Goal: Transaction & Acquisition: Download file/media

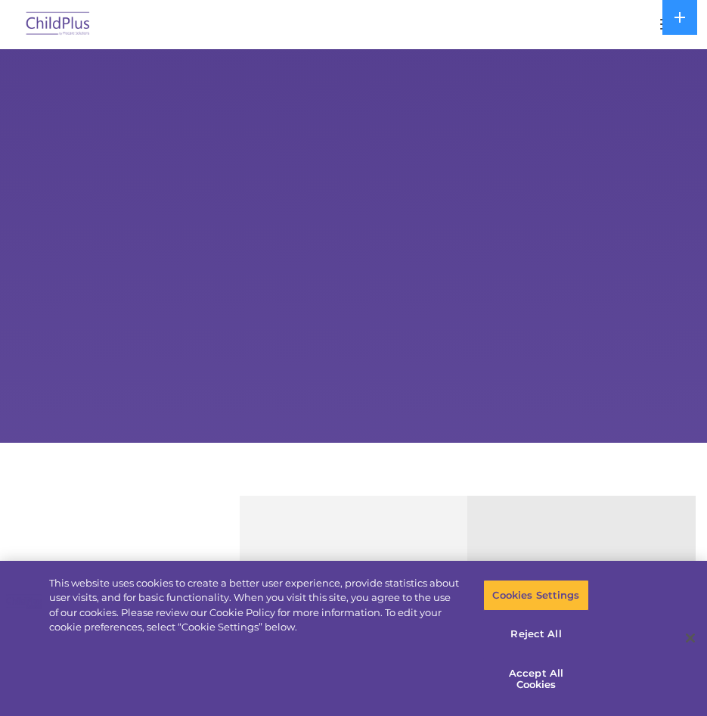
select select "MEDIUM"
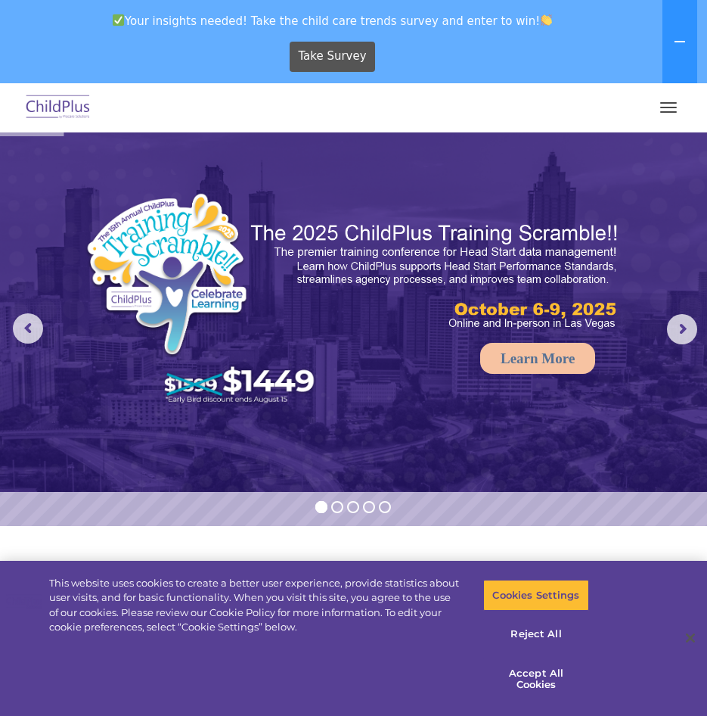
click at [674, 110] on button "button" at bounding box center [669, 107] width 32 height 24
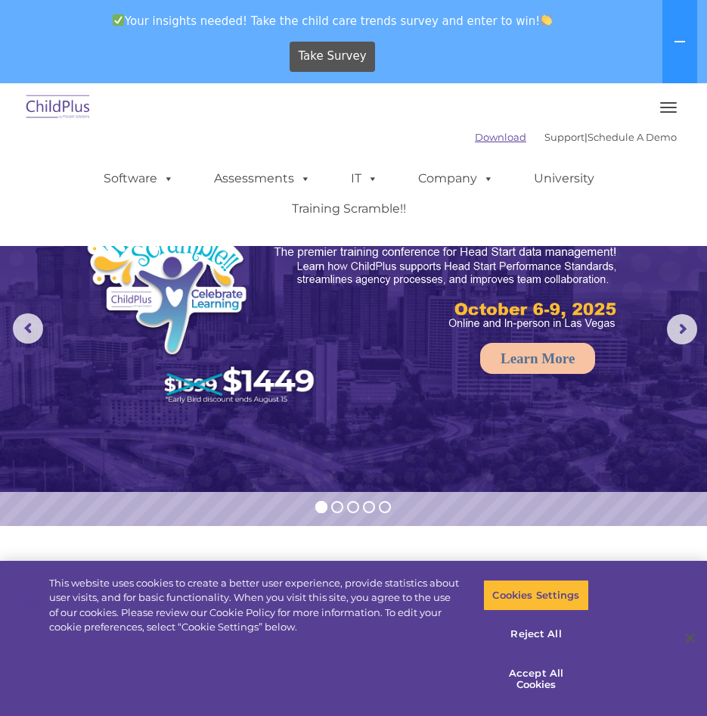
click at [487, 139] on link "Download" at bounding box center [500, 137] width 51 height 12
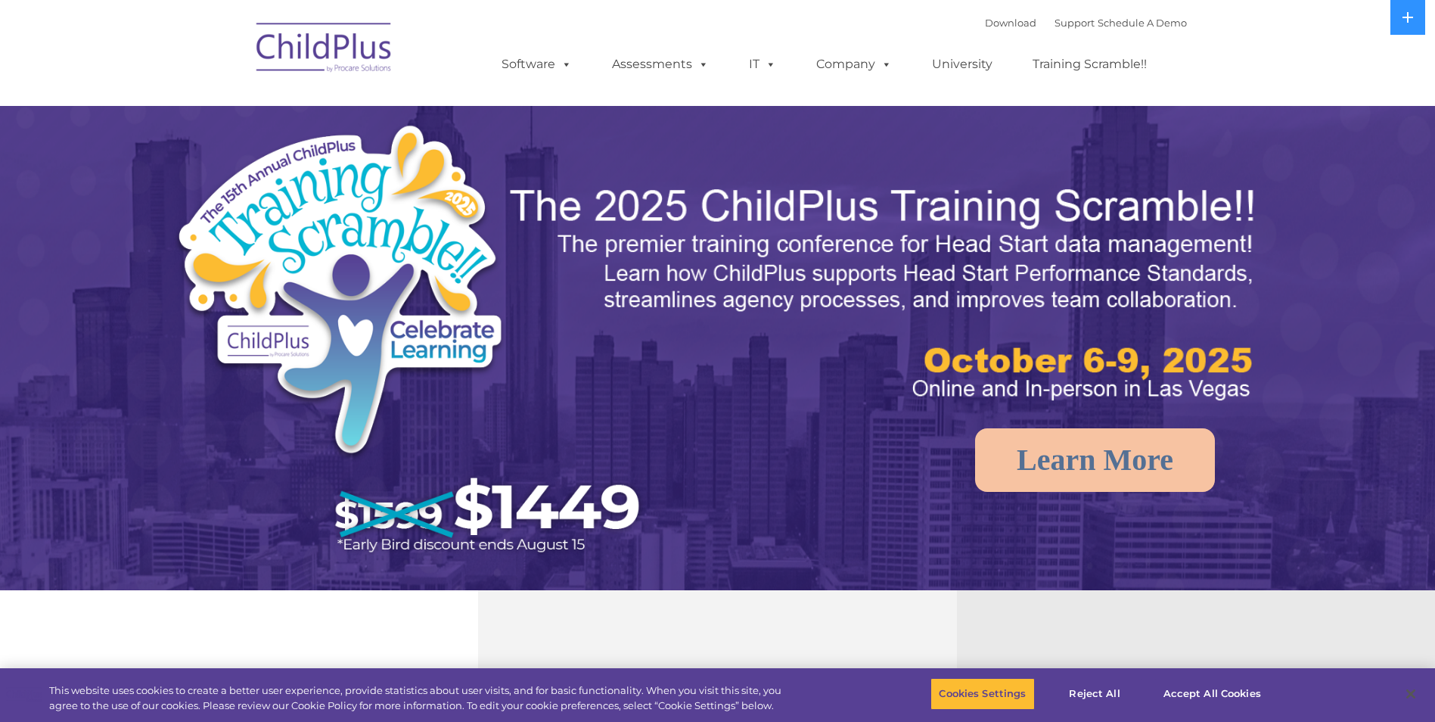
select select "MEDIUM"
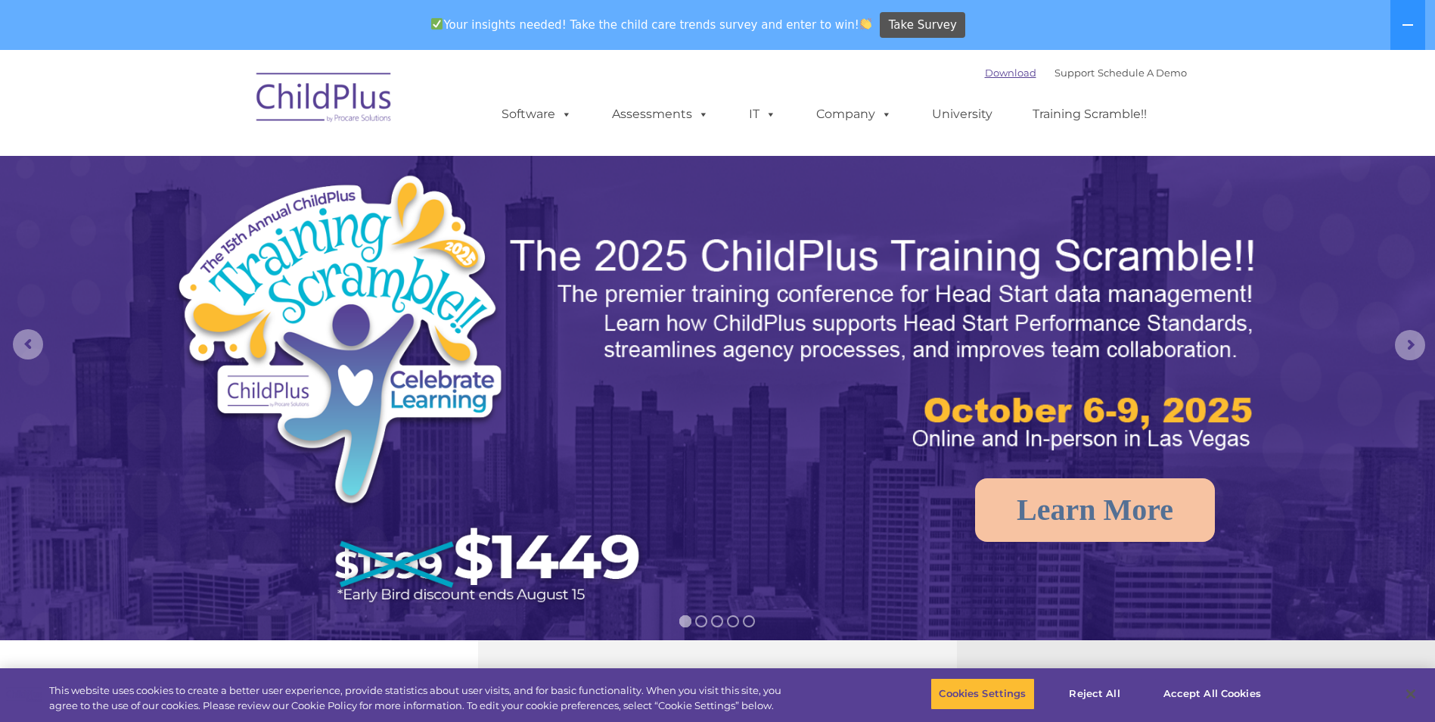
click at [985, 77] on link "Download" at bounding box center [1010, 73] width 51 height 12
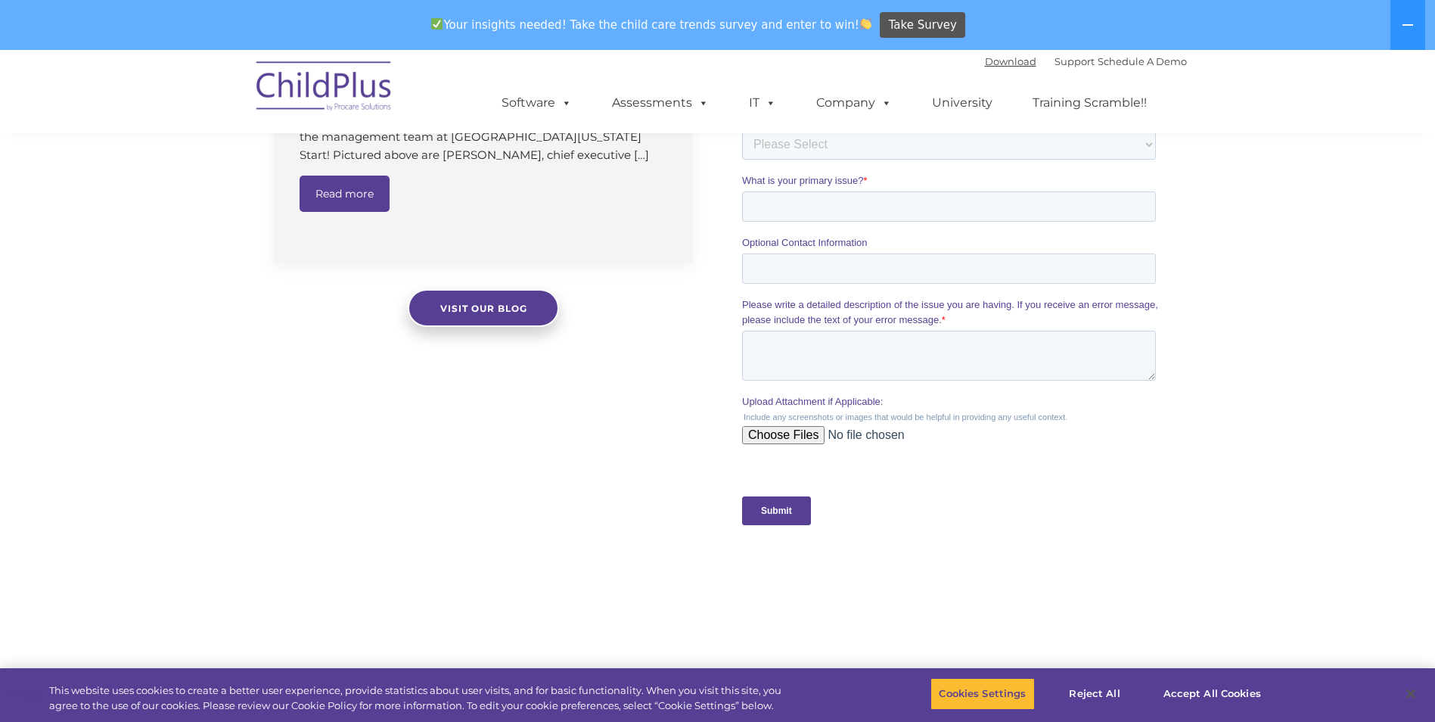
scroll to position [1488, 0]
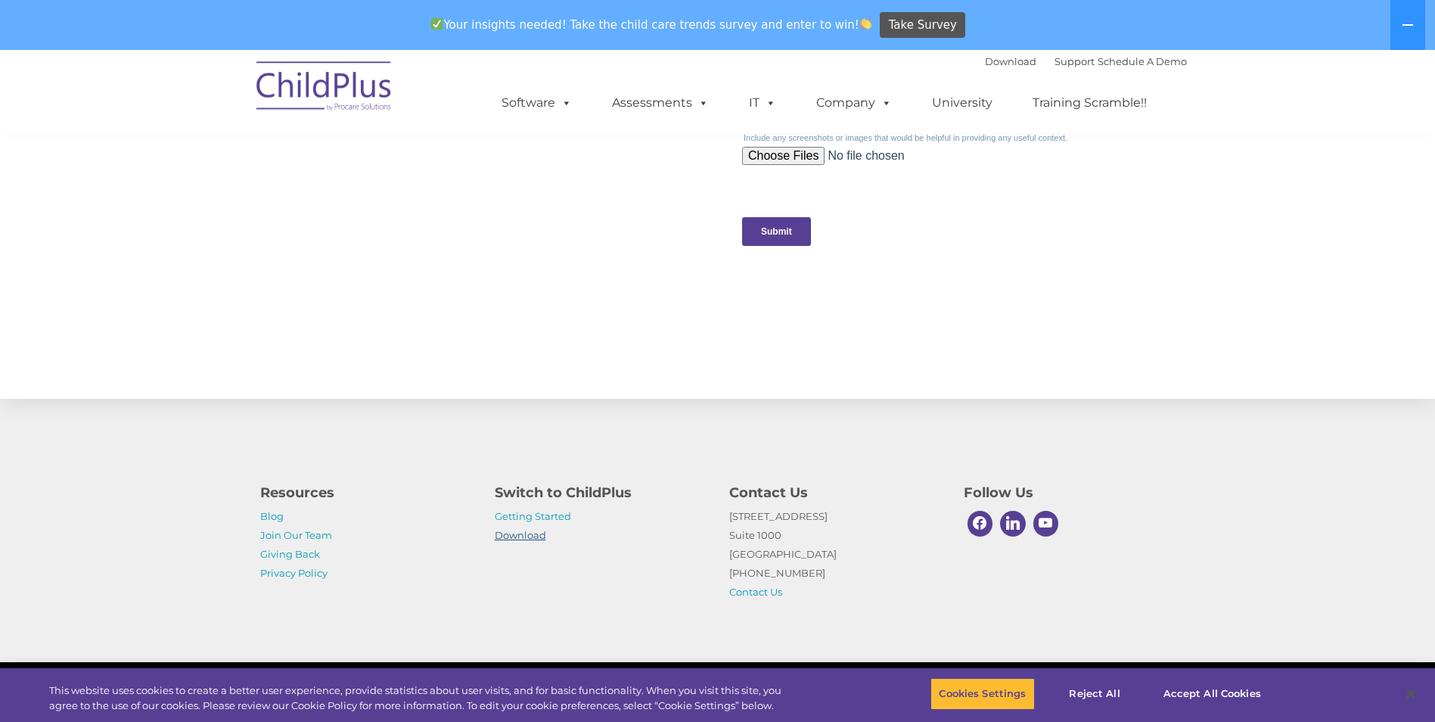
click at [533, 533] on link "Download" at bounding box center [520, 535] width 51 height 12
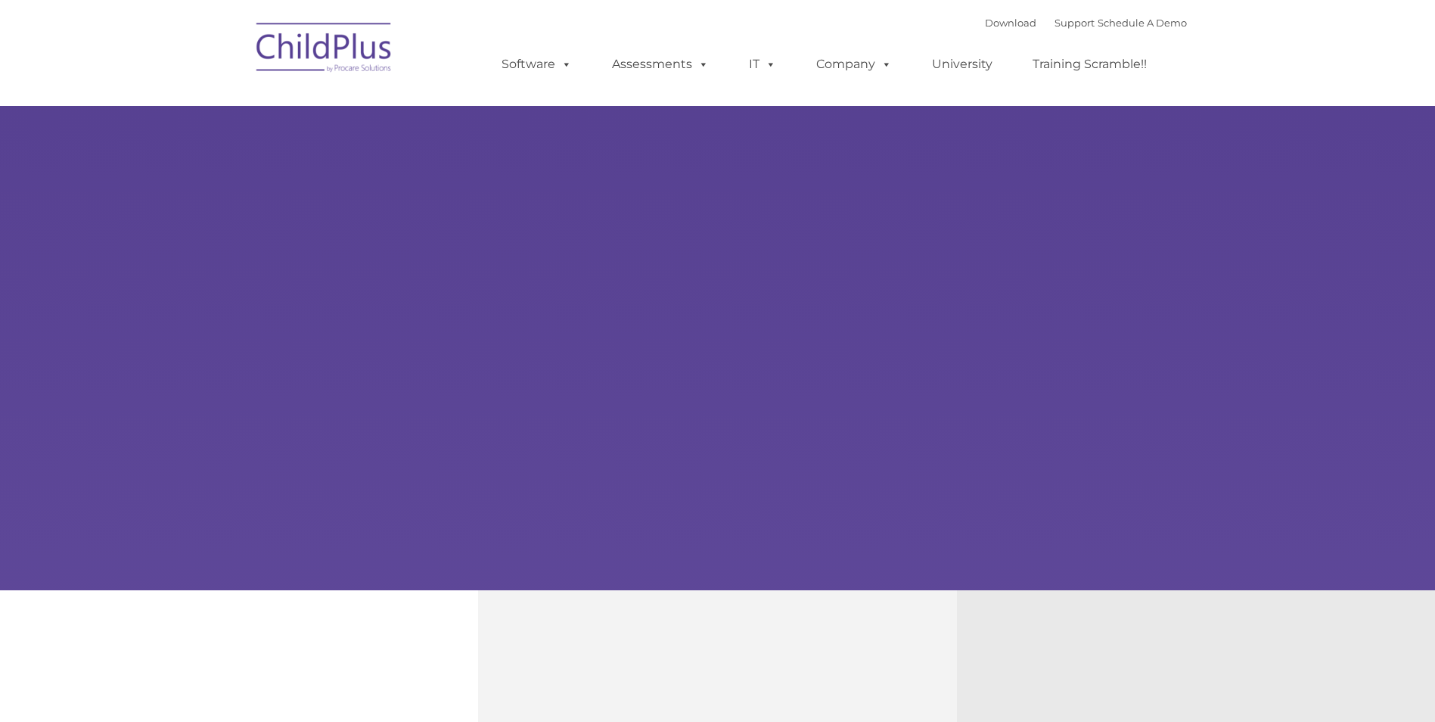
type input ""
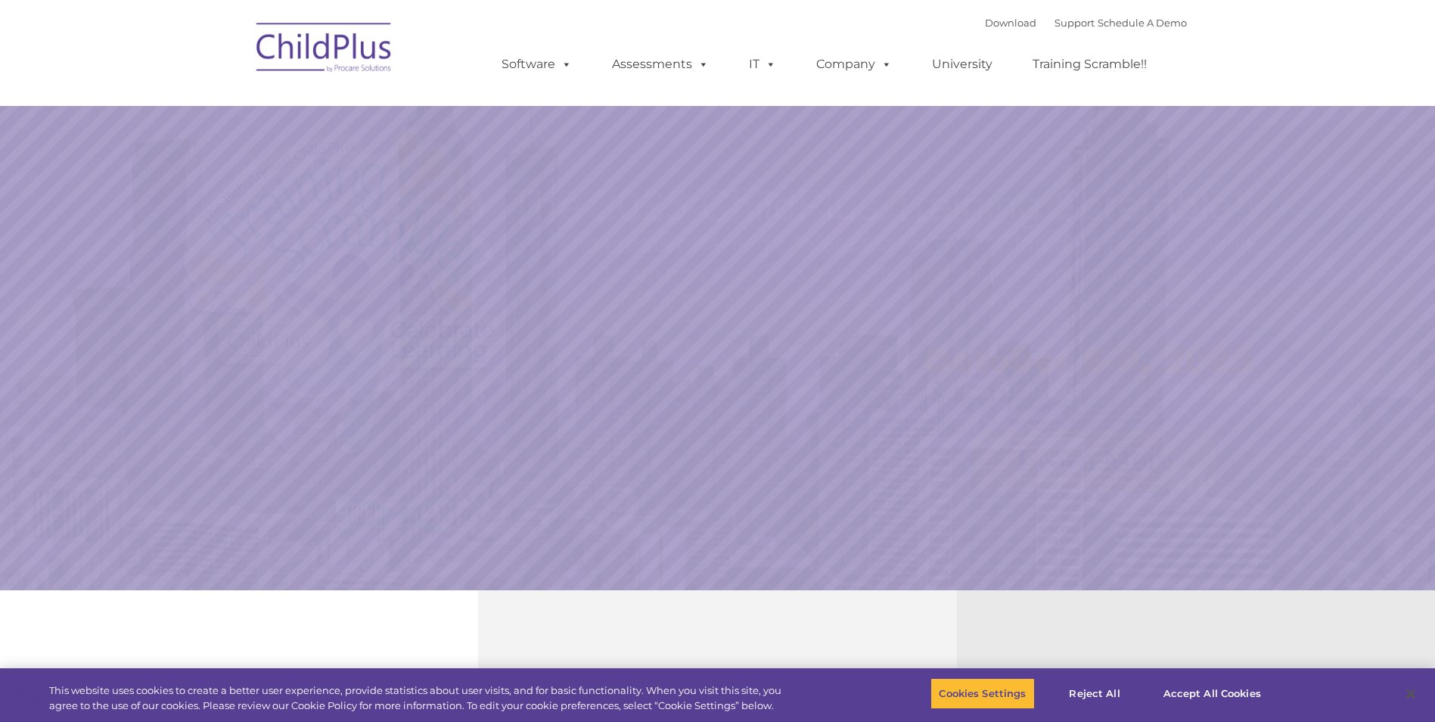
select select "MEDIUM"
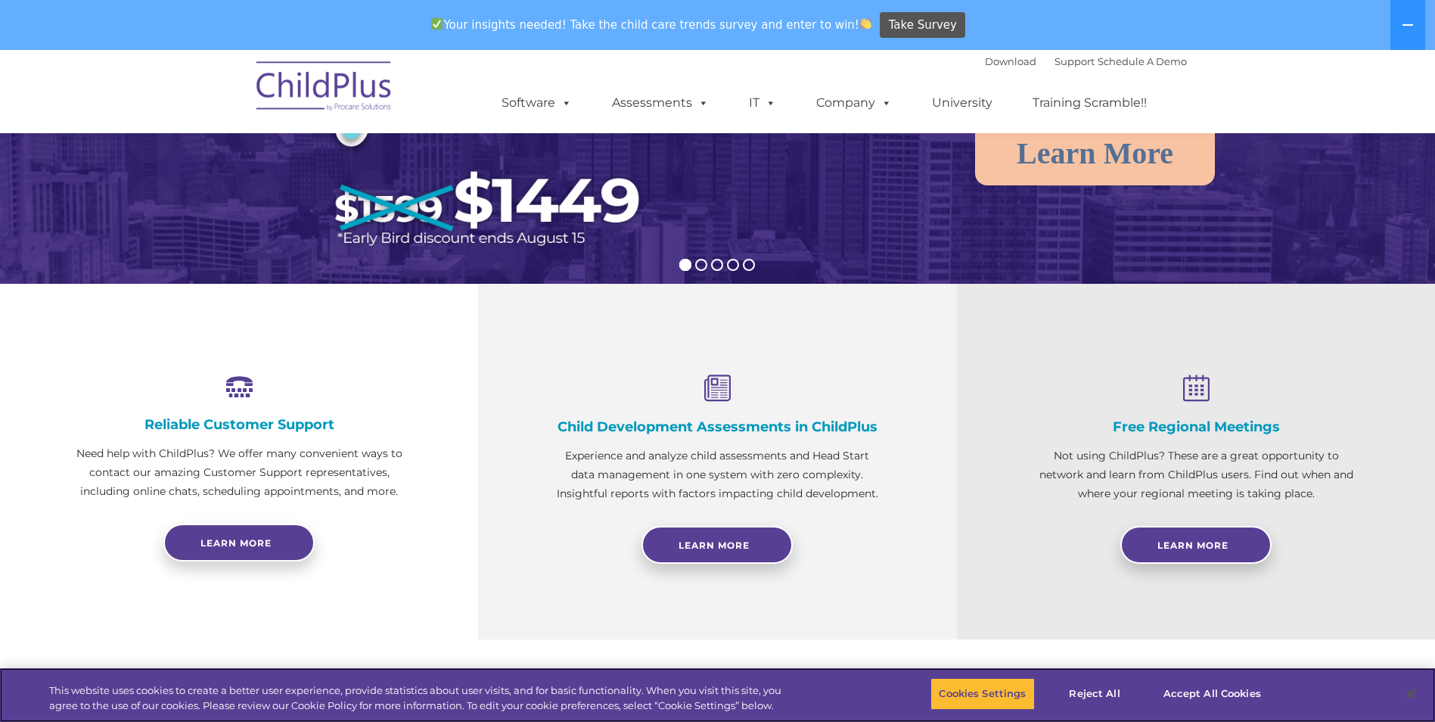
scroll to position [328, 0]
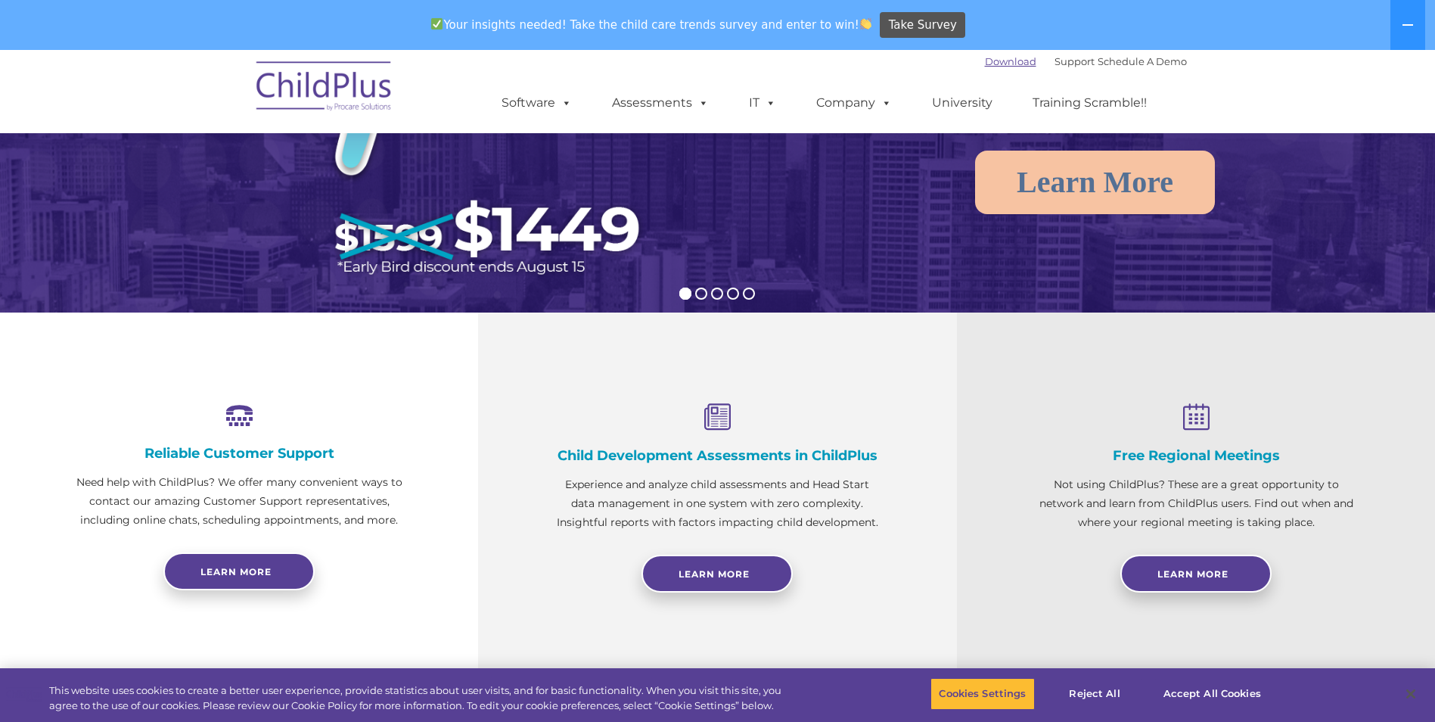
click at [1004, 63] on link "Download" at bounding box center [1010, 61] width 51 height 12
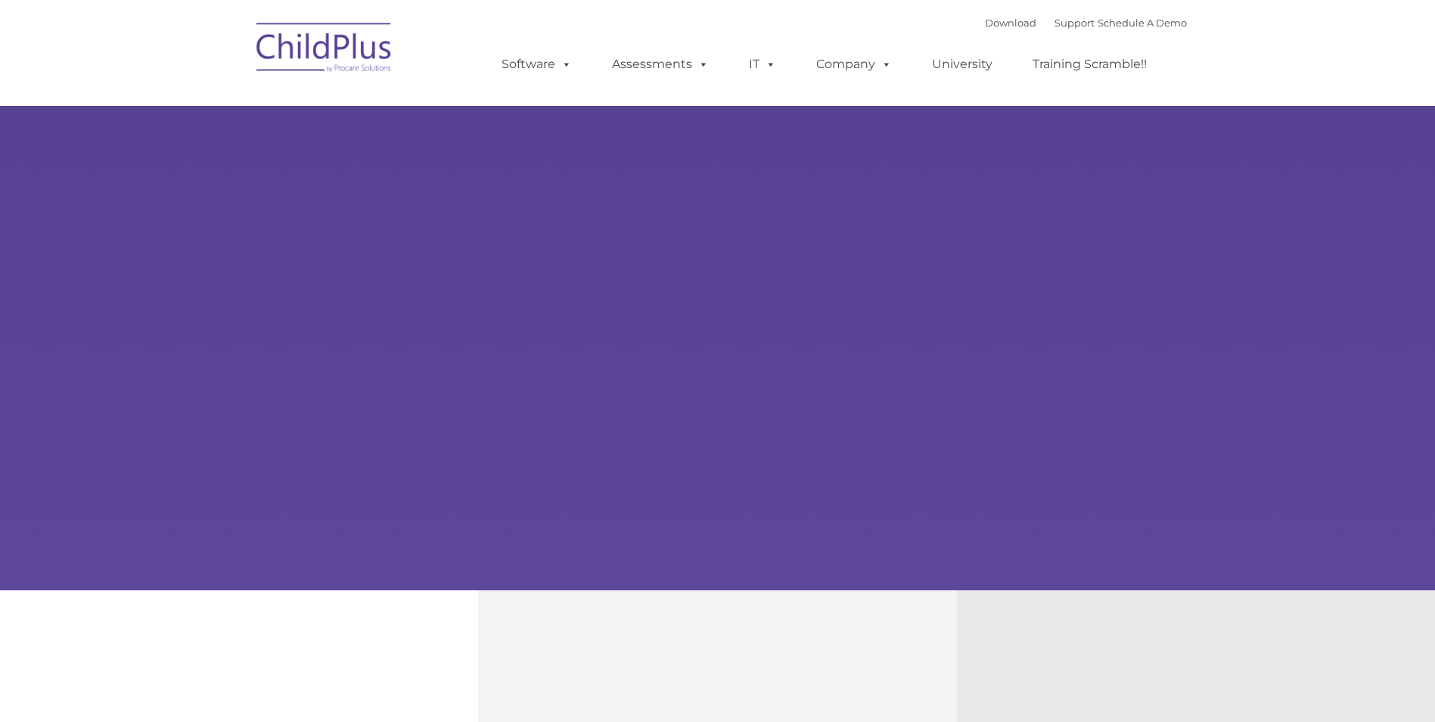
type input ""
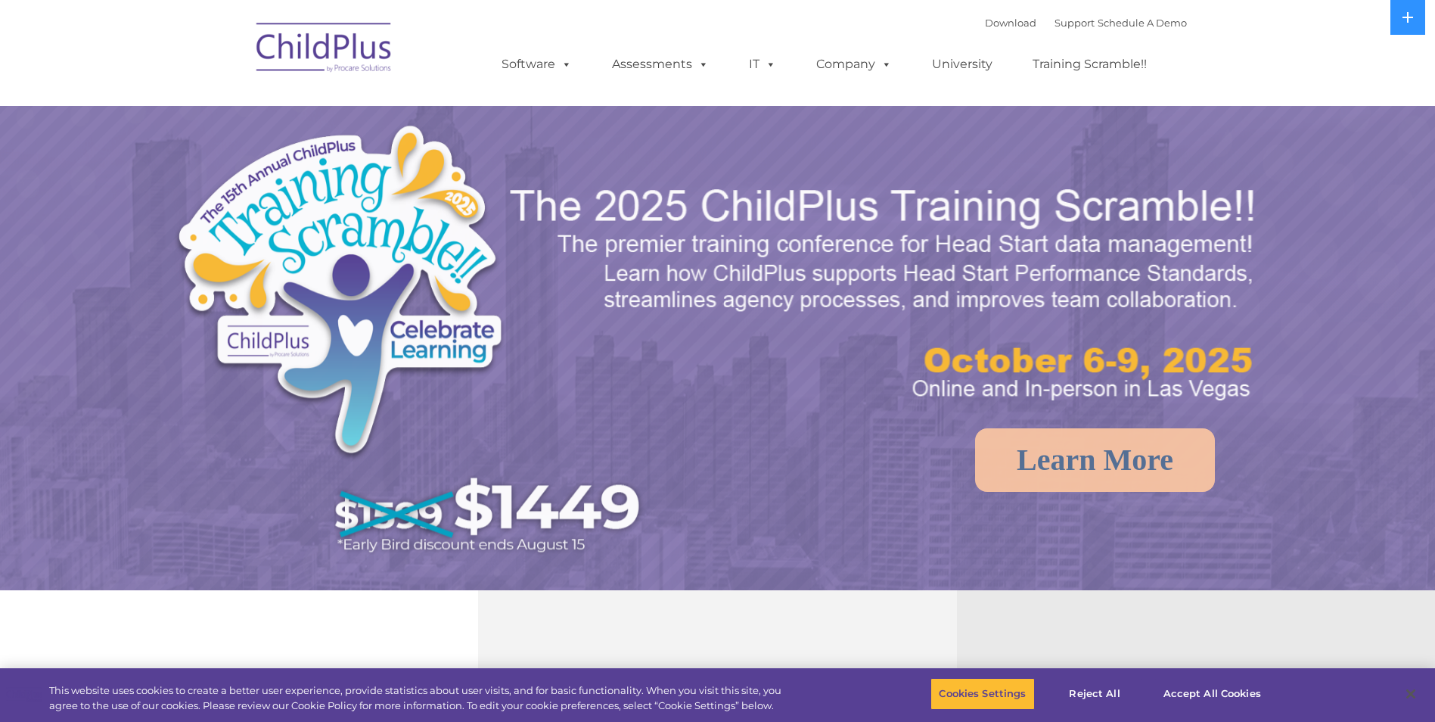
select select "MEDIUM"
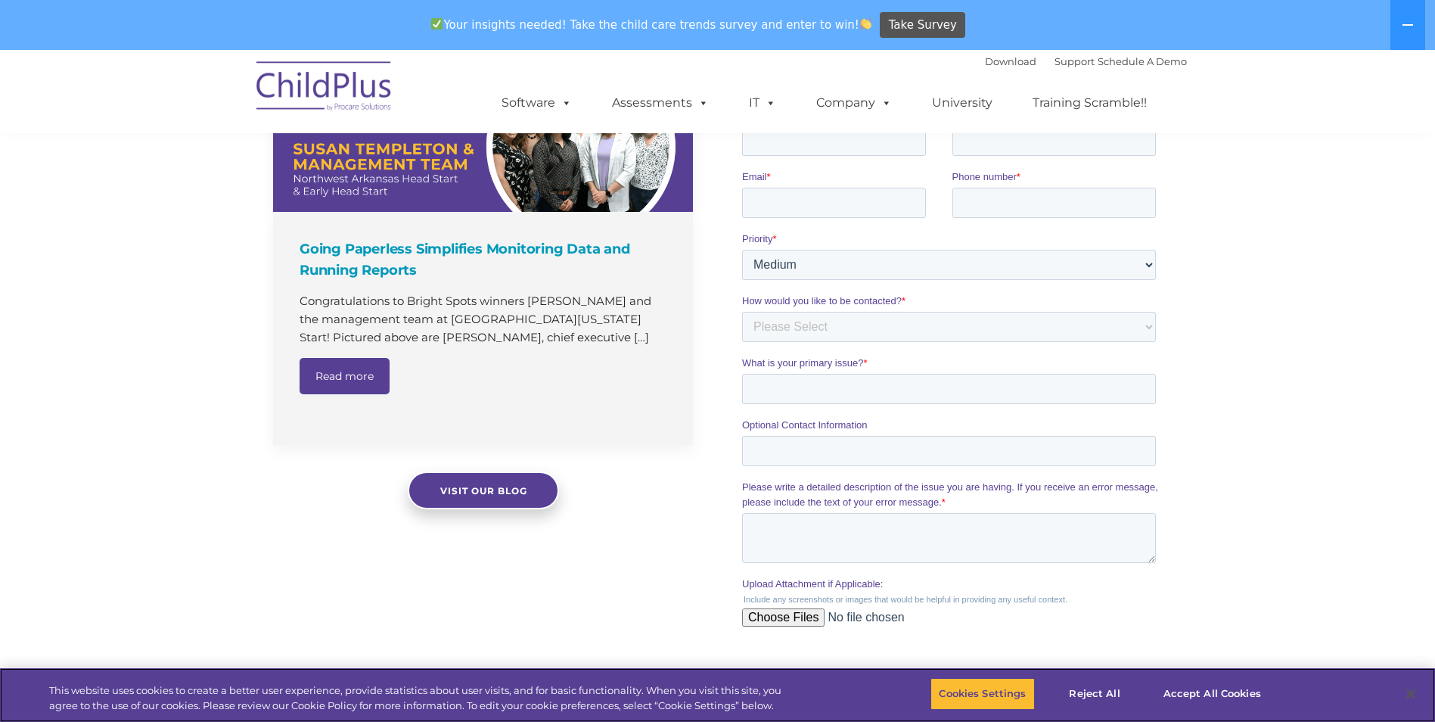
scroll to position [1488, 0]
